Goal: Navigation & Orientation: Find specific page/section

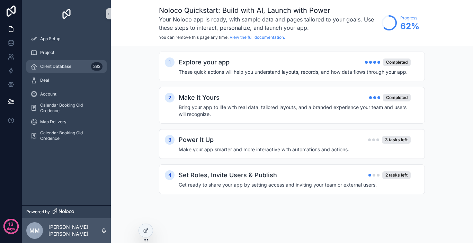
click at [64, 67] on span "Client Database" at bounding box center [55, 67] width 31 height 6
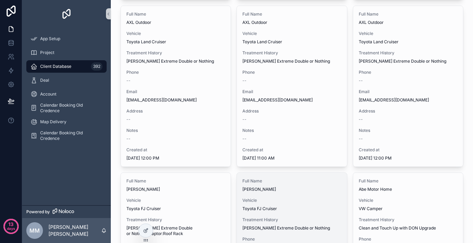
scroll to position [623, 0]
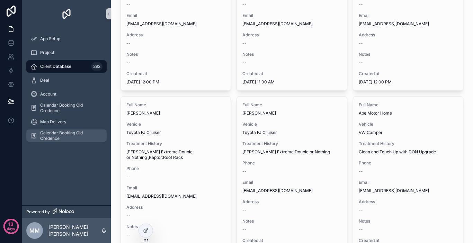
click at [70, 130] on span "Calendar Booking Old Credence" at bounding box center [70, 135] width 60 height 11
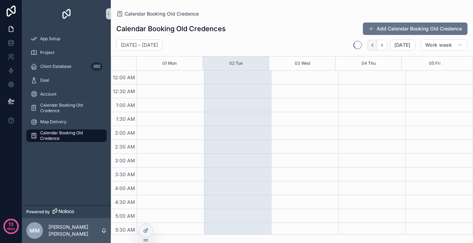
click at [358, 46] on icon "Back" at bounding box center [372, 45] width 5 height 5
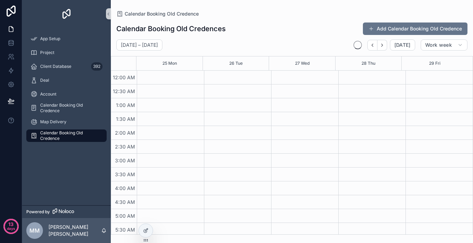
click at [358, 46] on icon "Back" at bounding box center [372, 45] width 5 height 5
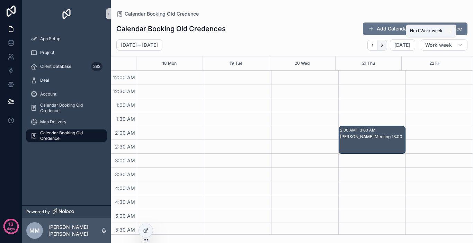
click at [358, 46] on icon "Next" at bounding box center [382, 45] width 5 height 5
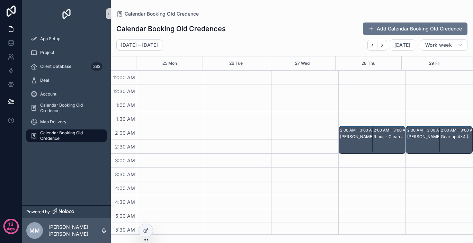
click at [352, 145] on div "[PERSON_NAME]" at bounding box center [367, 147] width 55 height 26
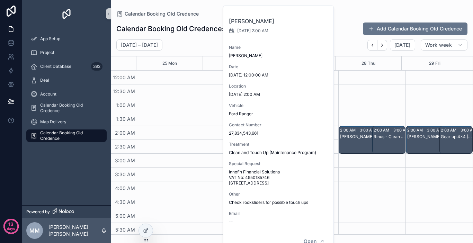
click at [358, 134] on div "[PERSON_NAME]" at bounding box center [367, 137] width 55 height 6
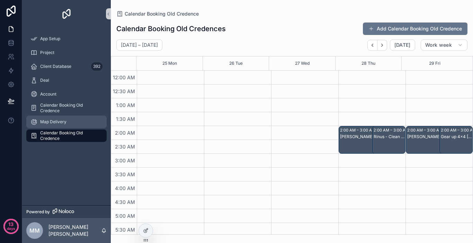
click at [63, 123] on span "Map Delivery" at bounding box center [53, 122] width 26 height 6
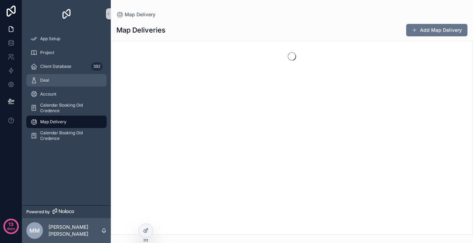
click at [68, 83] on div "Deal" at bounding box center [66, 80] width 72 height 11
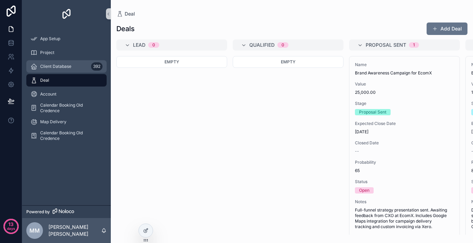
click at [70, 70] on div "Client Database 392" at bounding box center [66, 66] width 72 height 11
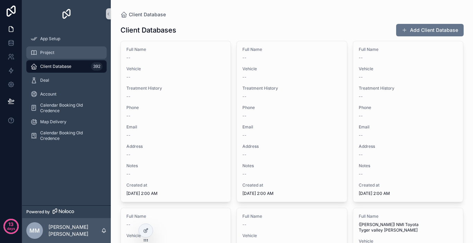
click at [69, 55] on div "Project" at bounding box center [66, 52] width 72 height 11
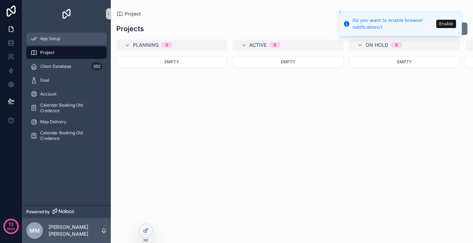
click at [61, 41] on div "App Setup" at bounding box center [66, 38] width 72 height 11
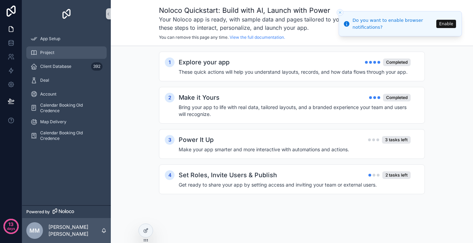
click at [61, 51] on div "Project" at bounding box center [66, 52] width 72 height 11
